Goal: Information Seeking & Learning: Learn about a topic

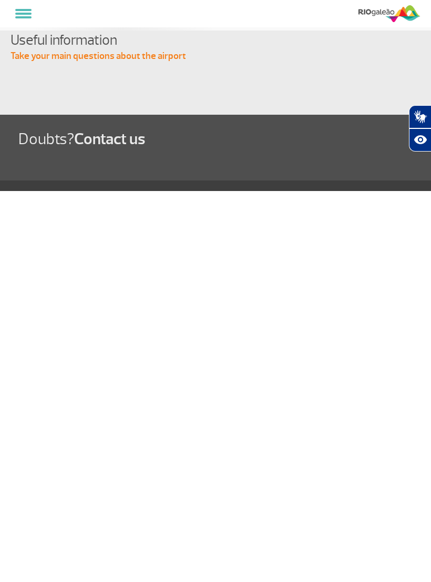
select select
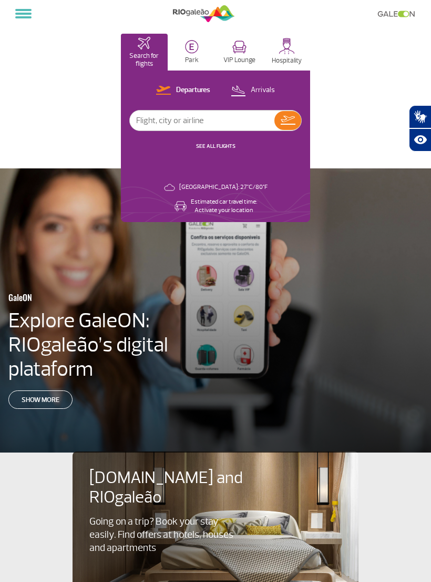
click at [290, 47] on img at bounding box center [287, 46] width 16 height 16
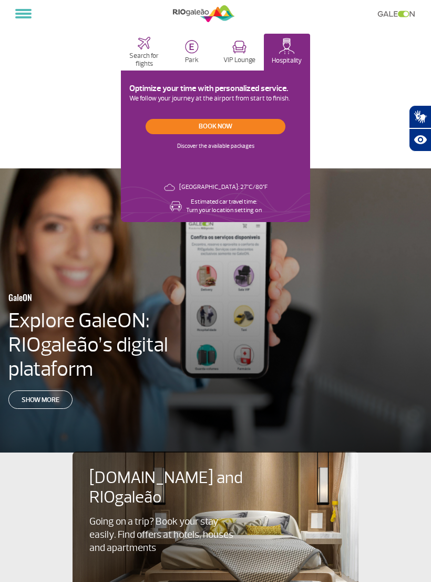
click at [33, 20] on button at bounding box center [23, 14] width 25 height 18
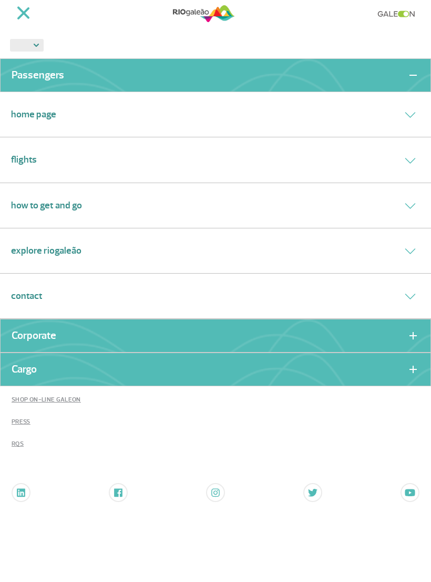
click at [416, 200] on button at bounding box center [410, 205] width 19 height 15
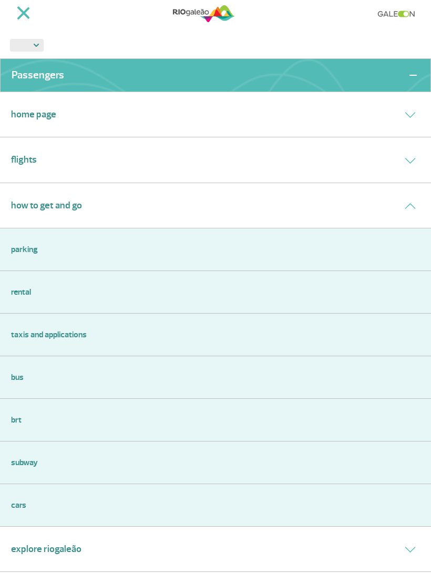
click at [15, 371] on link "Bus" at bounding box center [215, 377] width 409 height 13
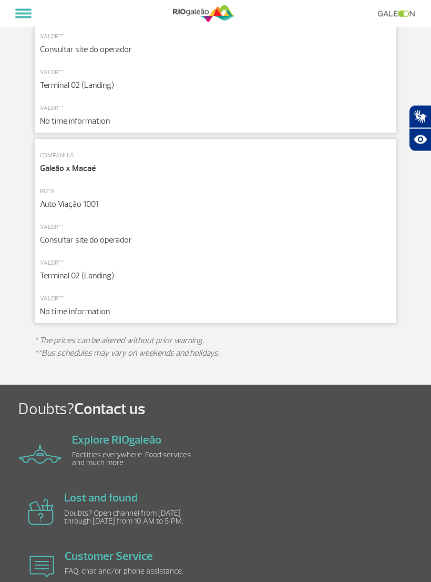
scroll to position [2088, 0]
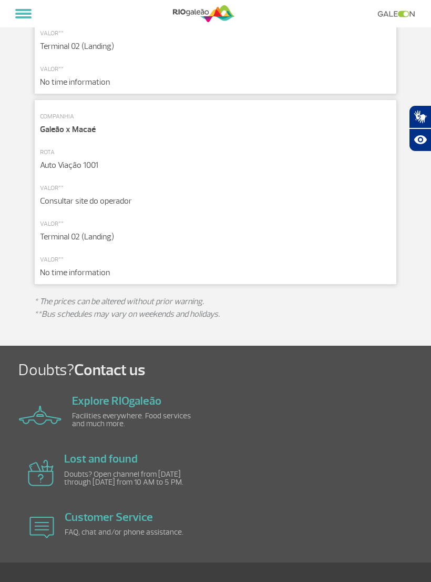
click at [37, 410] on img at bounding box center [40, 415] width 43 height 19
click at [84, 393] on link "Explore RIOgaleão" at bounding box center [116, 400] width 89 height 15
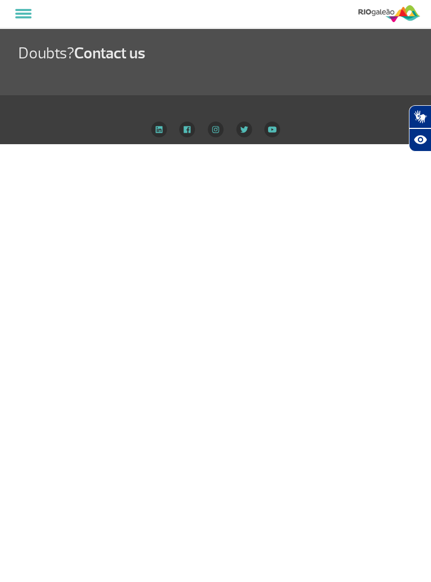
select select
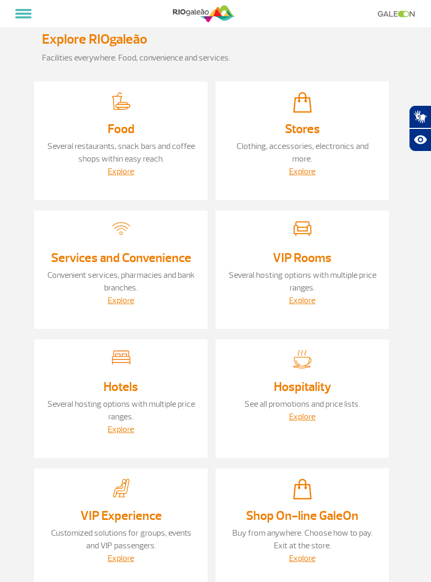
click at [303, 298] on link "Explore" at bounding box center [302, 300] width 26 height 11
click at [120, 162] on link "Several restaurants, snack bars and coffee shops within easy reach." at bounding box center [121, 152] width 148 height 23
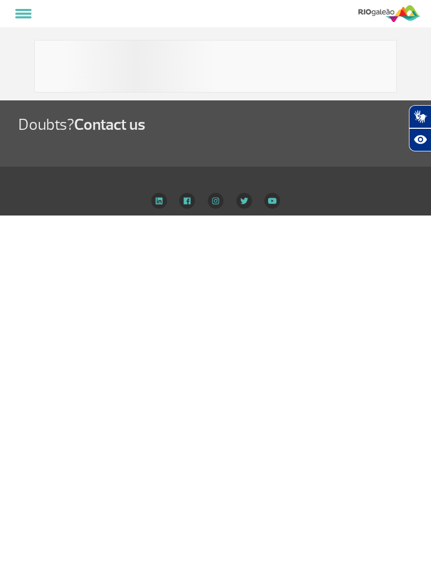
select select
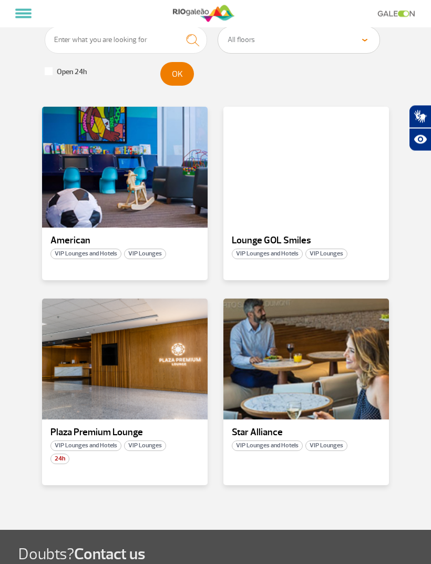
scroll to position [175, 0]
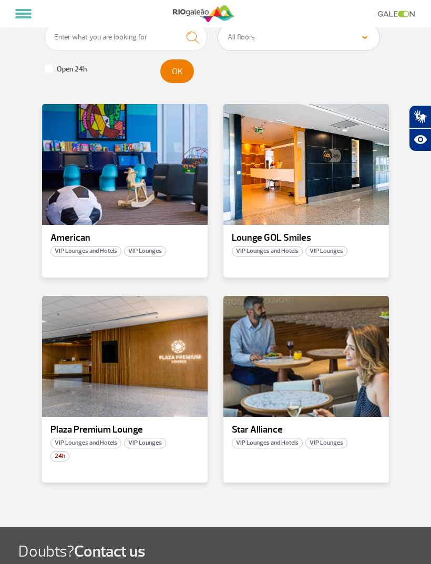
click at [59, 378] on div at bounding box center [125, 356] width 166 height 121
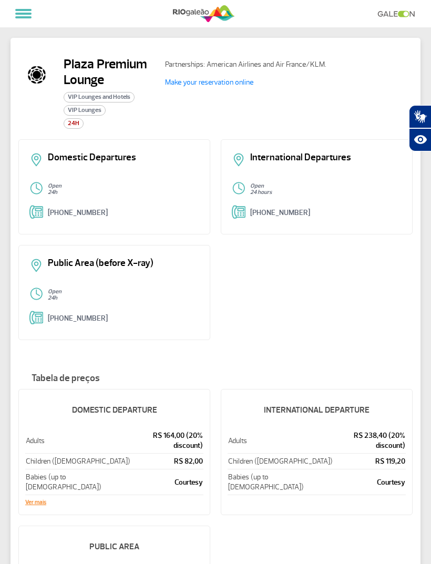
click at [25, 13] on span at bounding box center [23, 14] width 16 height 2
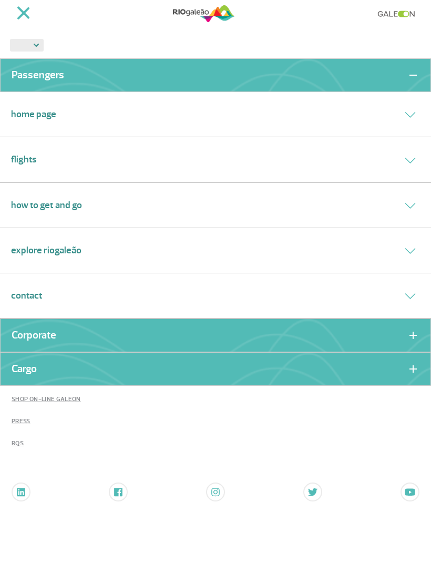
click at [414, 198] on button at bounding box center [410, 205] width 19 height 15
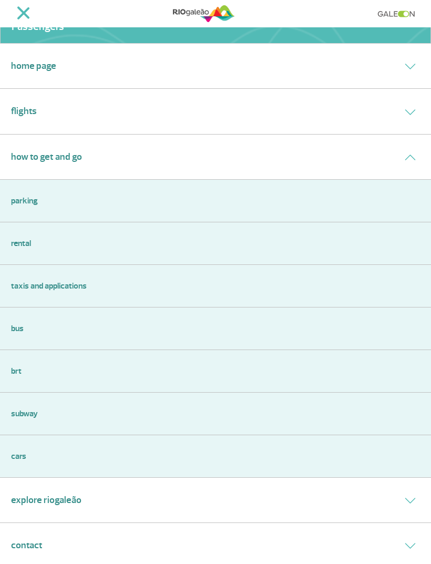
scroll to position [47, 0]
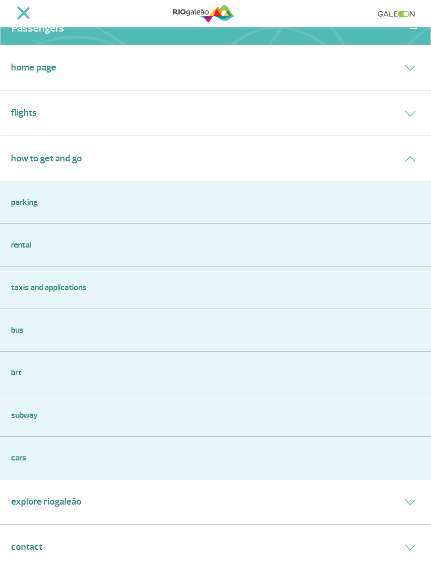
click at [418, 159] on button at bounding box center [410, 158] width 19 height 15
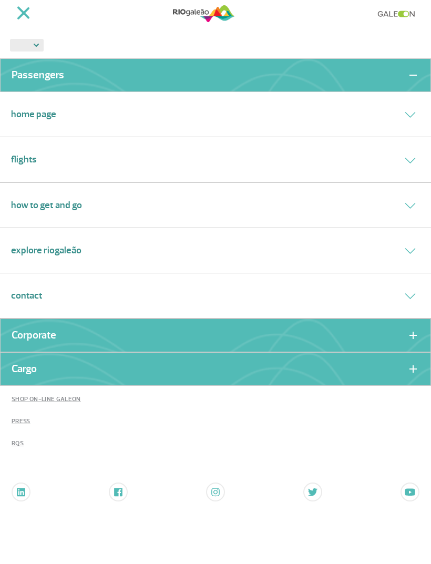
click at [416, 159] on button at bounding box center [410, 159] width 19 height 15
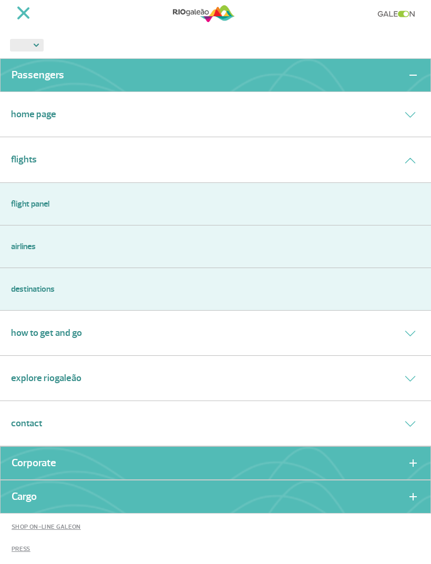
click at [416, 153] on button at bounding box center [410, 159] width 19 height 15
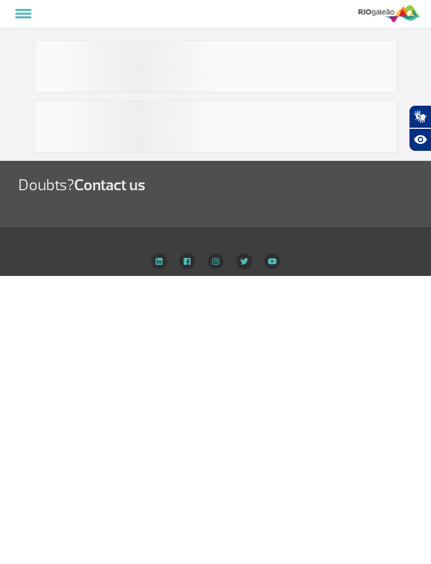
select select
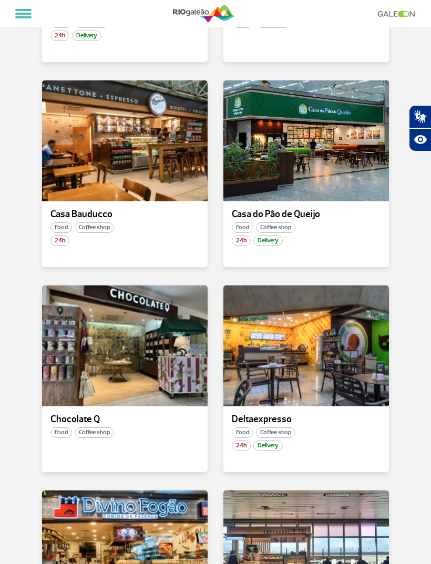
scroll to position [576, 0]
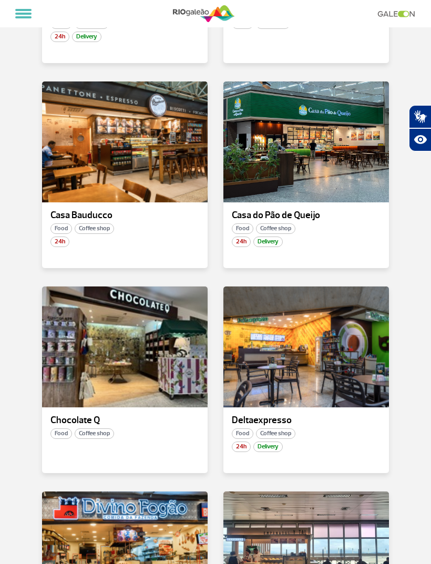
click at [362, 218] on p "Casa do Pão de Queijo" at bounding box center [306, 215] width 149 height 11
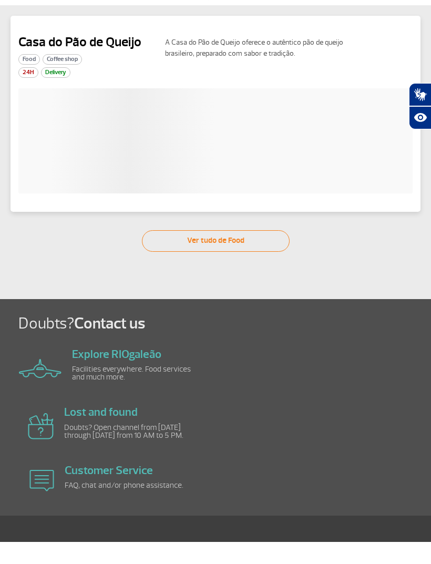
scroll to position [22, 0]
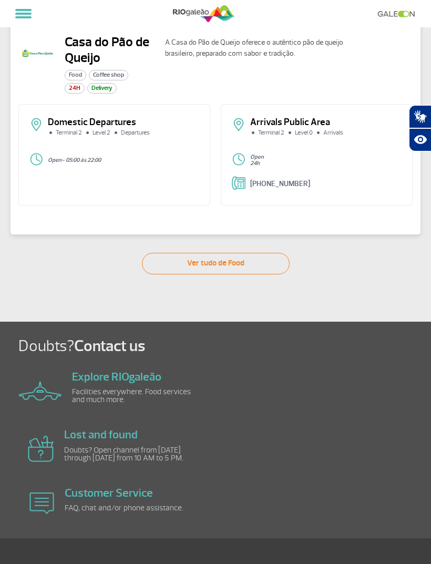
click at [267, 263] on link "Ver tudo de Food" at bounding box center [216, 264] width 148 height 22
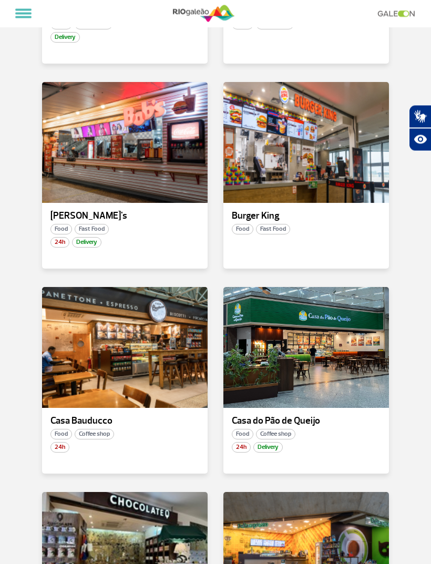
scroll to position [371, 0]
click at [341, 335] on div at bounding box center [307, 347] width 166 height 121
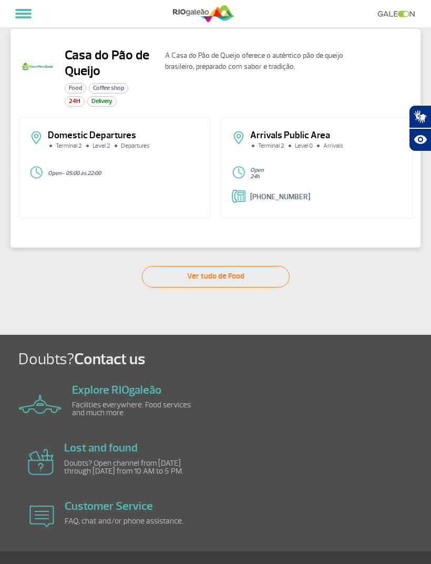
scroll to position [9, 0]
click at [55, 160] on div "Domestic Departures Terminal 2 Level 2 Departures Open - 05:00 às 22:00" at bounding box center [114, 168] width 192 height 102
